Goal: Task Accomplishment & Management: Manage account settings

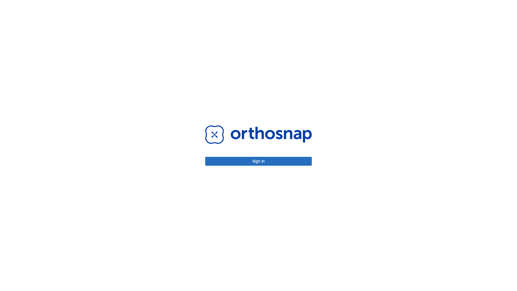
click at [259, 161] on button "Sign in" at bounding box center [258, 161] width 107 height 9
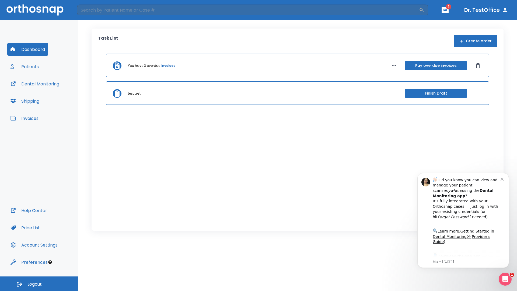
click at [39, 284] on span "Logout" at bounding box center [34, 284] width 14 height 6
